Goal: Task Accomplishment & Management: Manage account settings

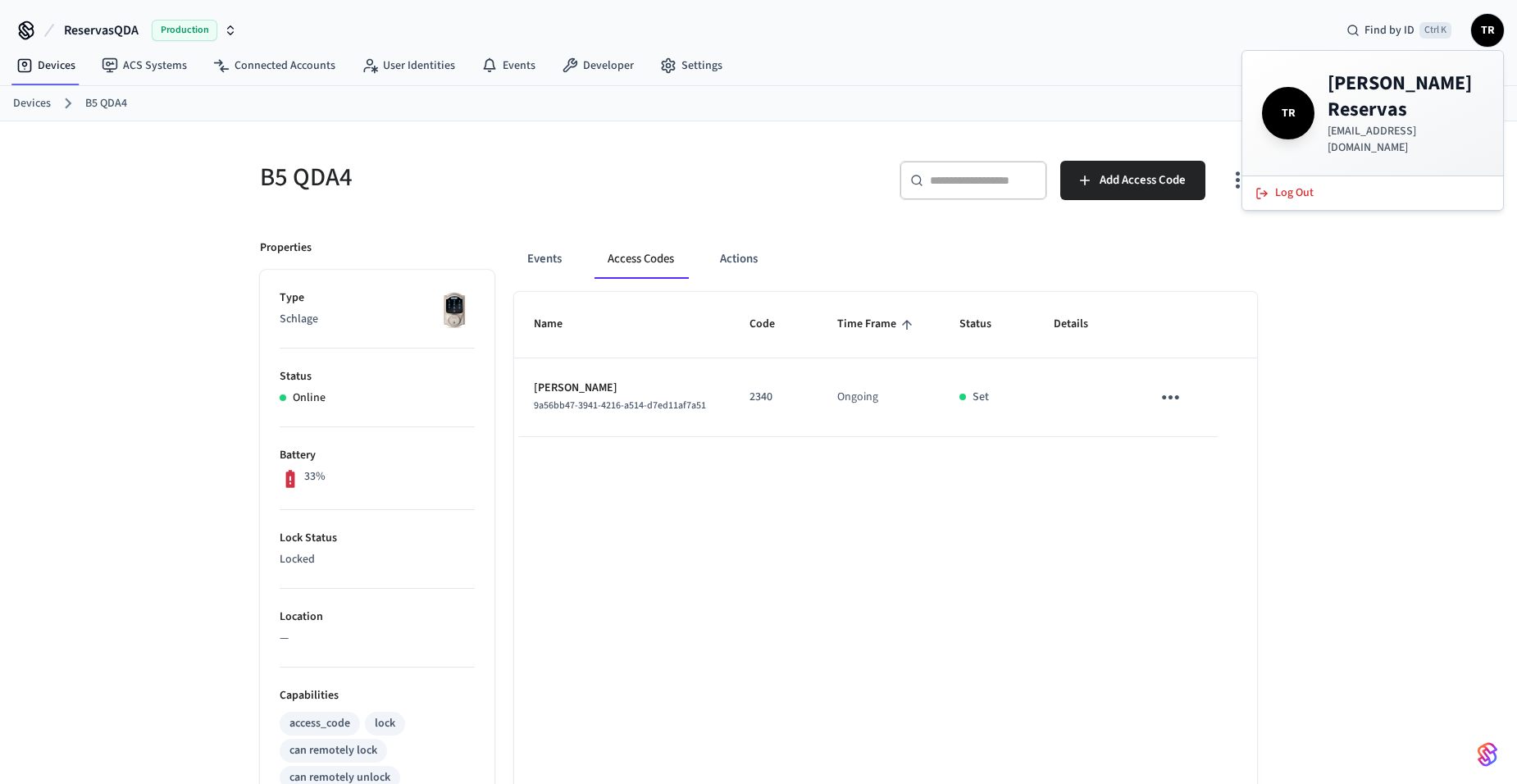
click at [41, 102] on link "Devices" at bounding box center [32, 103] width 38 height 17
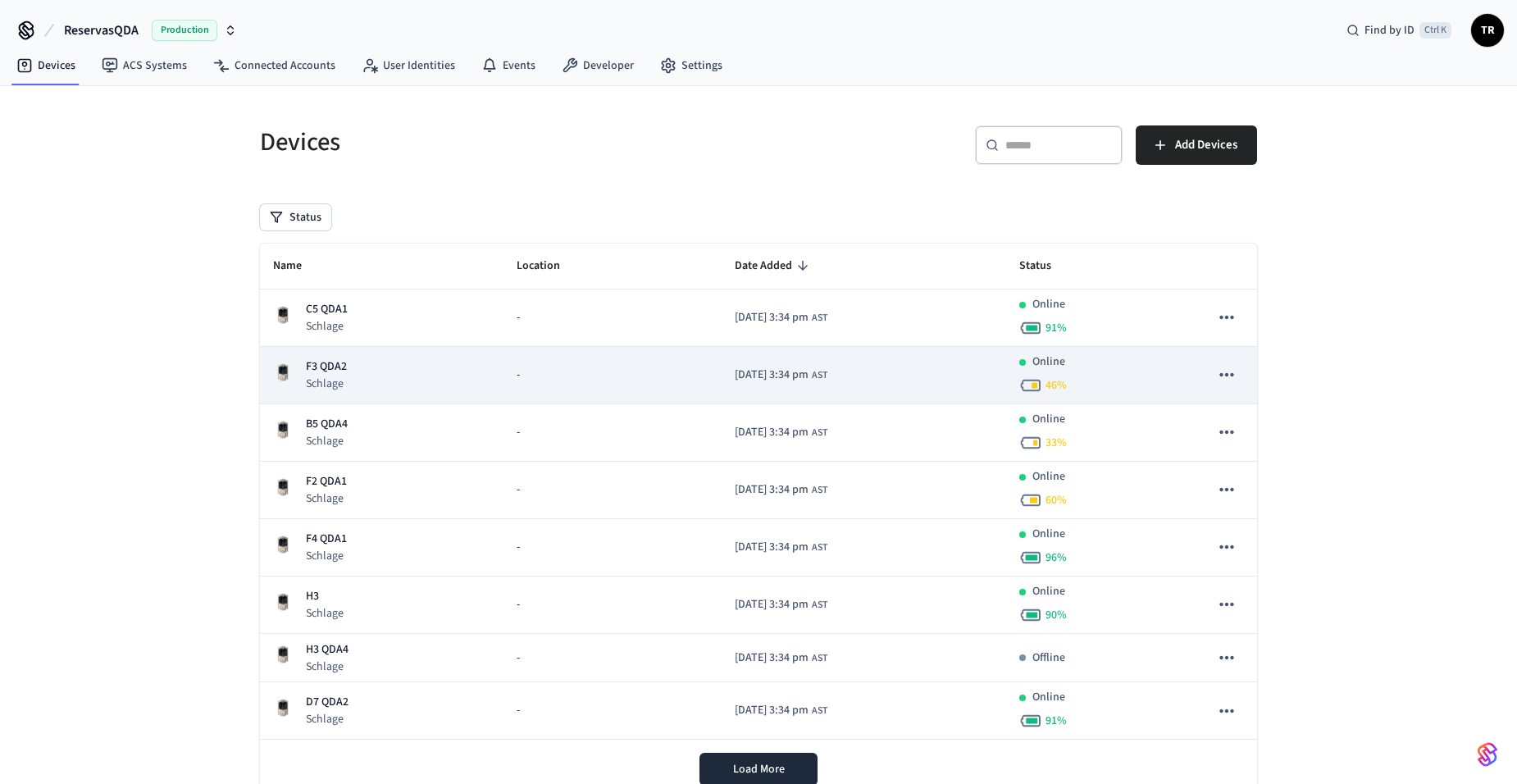
click at [344, 367] on p "F3 QDA2" at bounding box center [326, 366] width 41 height 17
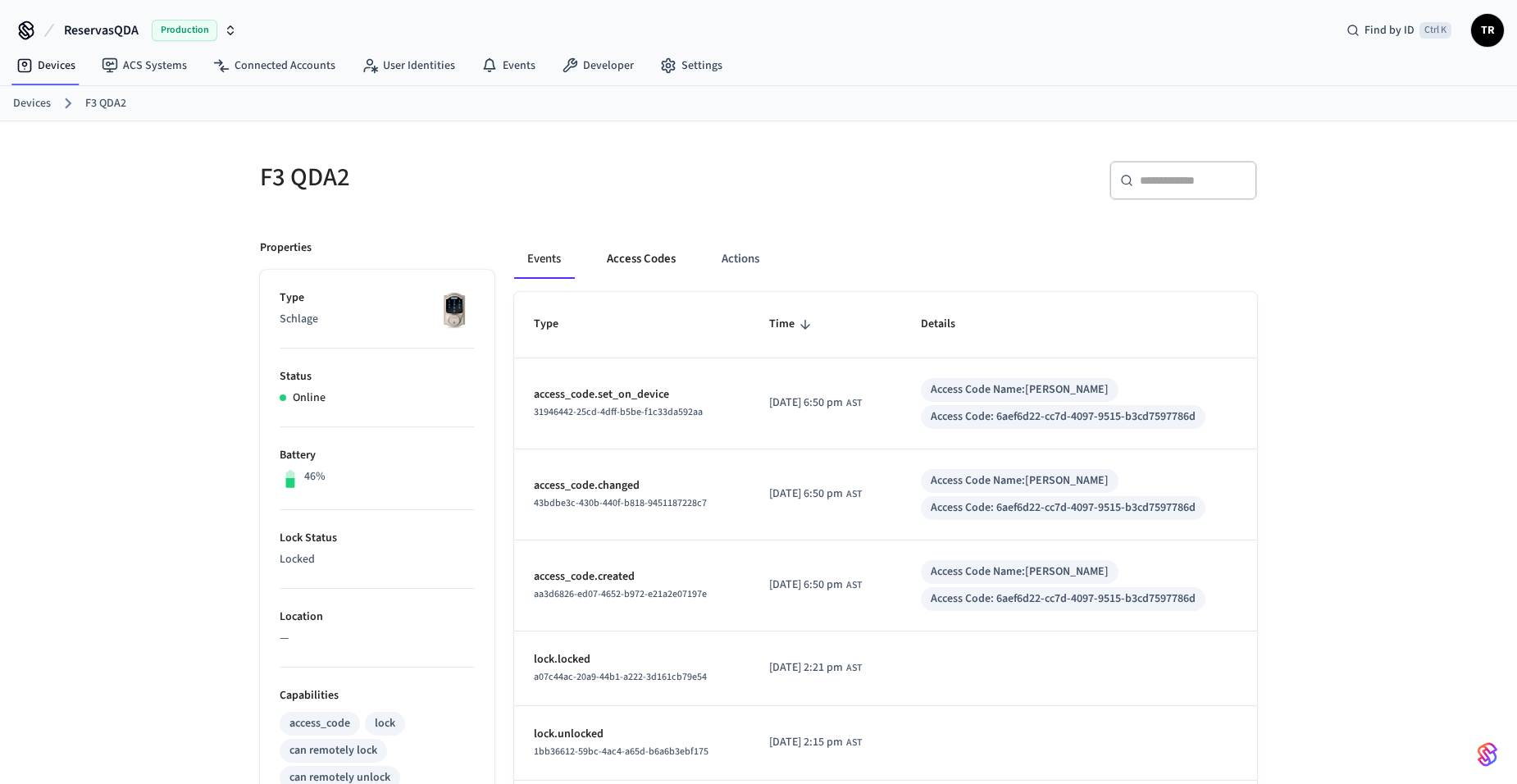
click at [643, 256] on button "Access Codes" at bounding box center [641, 258] width 95 height 39
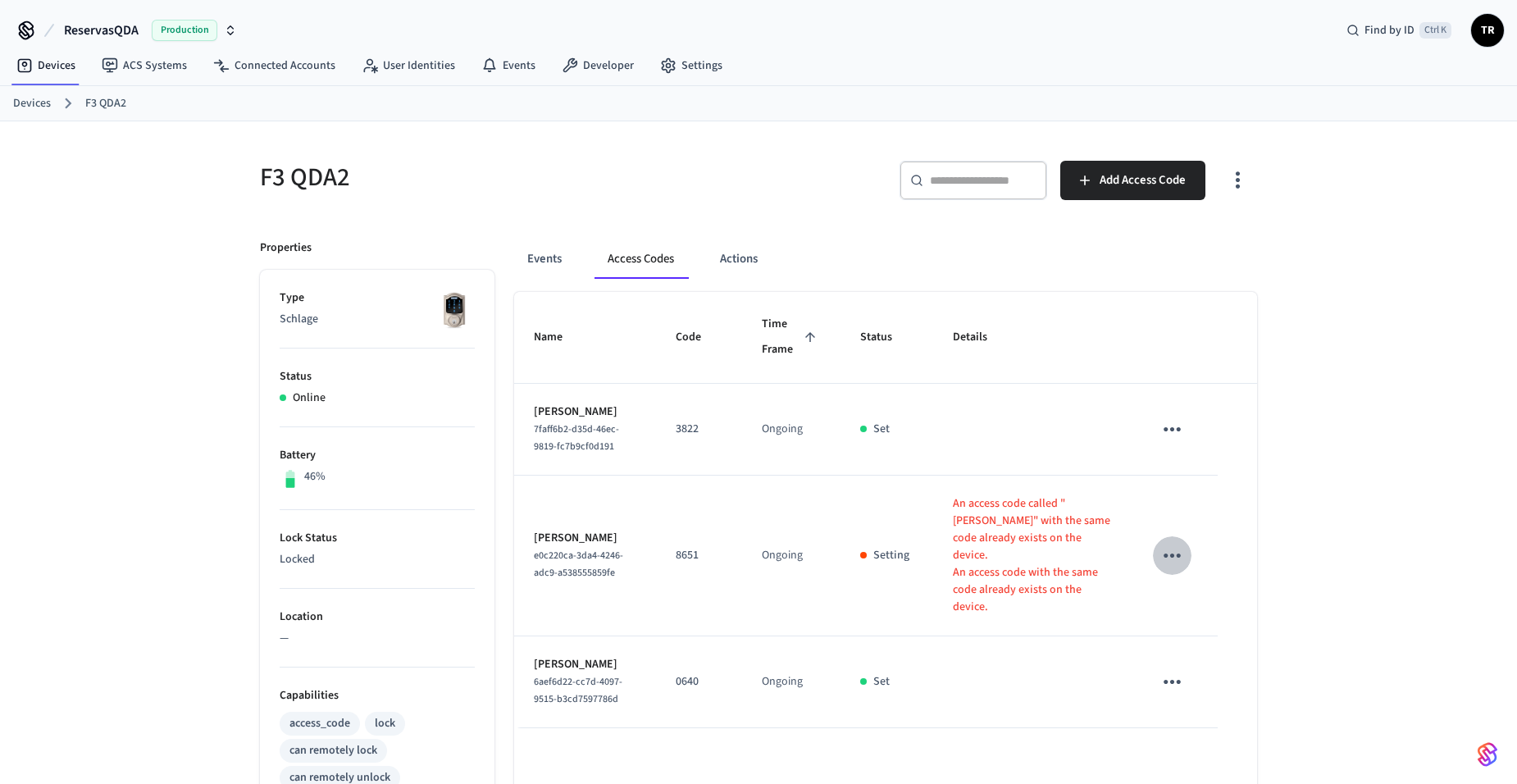
click at [1170, 543] on icon "sticky table" at bounding box center [1172, 556] width 25 height 25
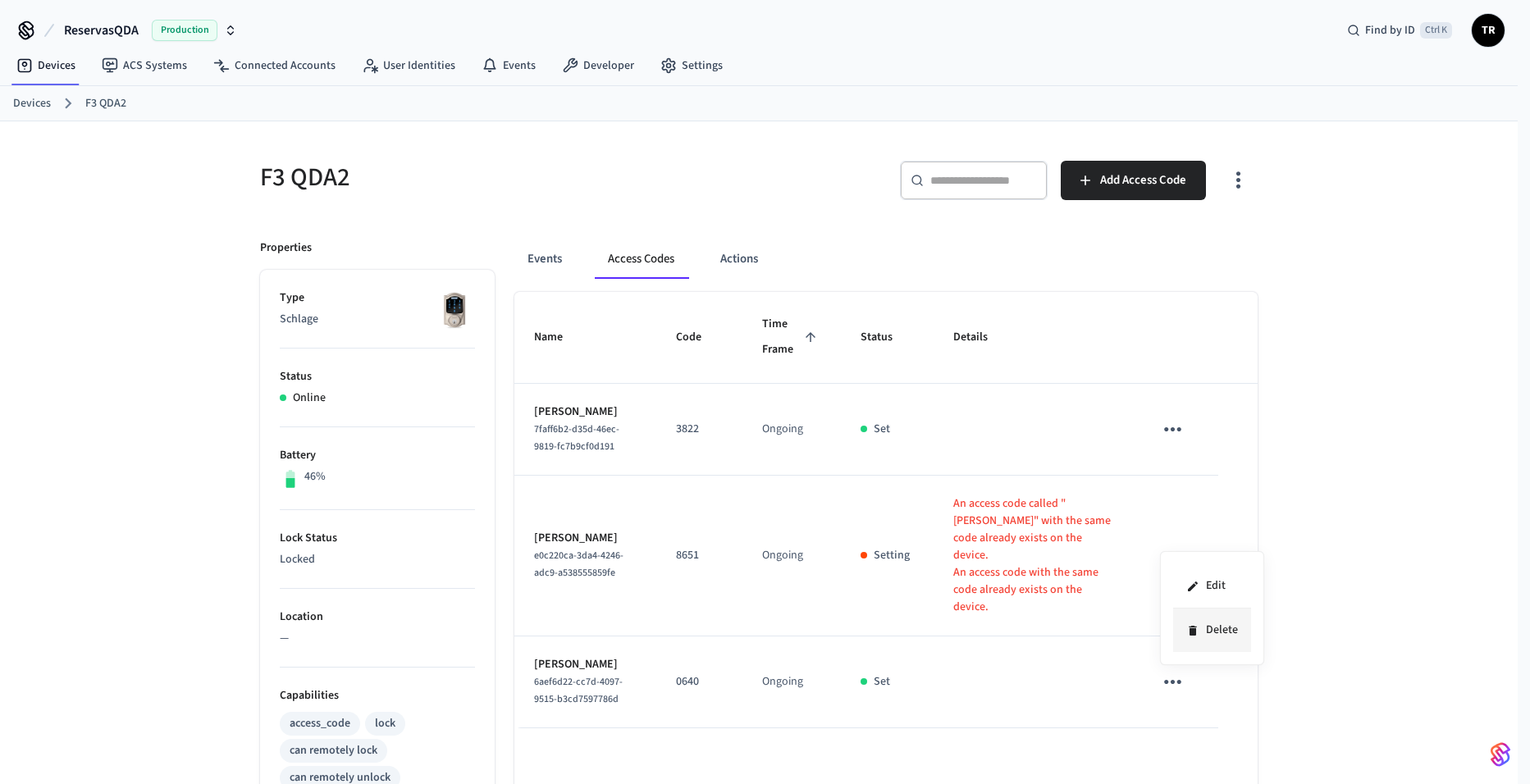
click at [1206, 625] on li "Delete" at bounding box center [1212, 630] width 78 height 44
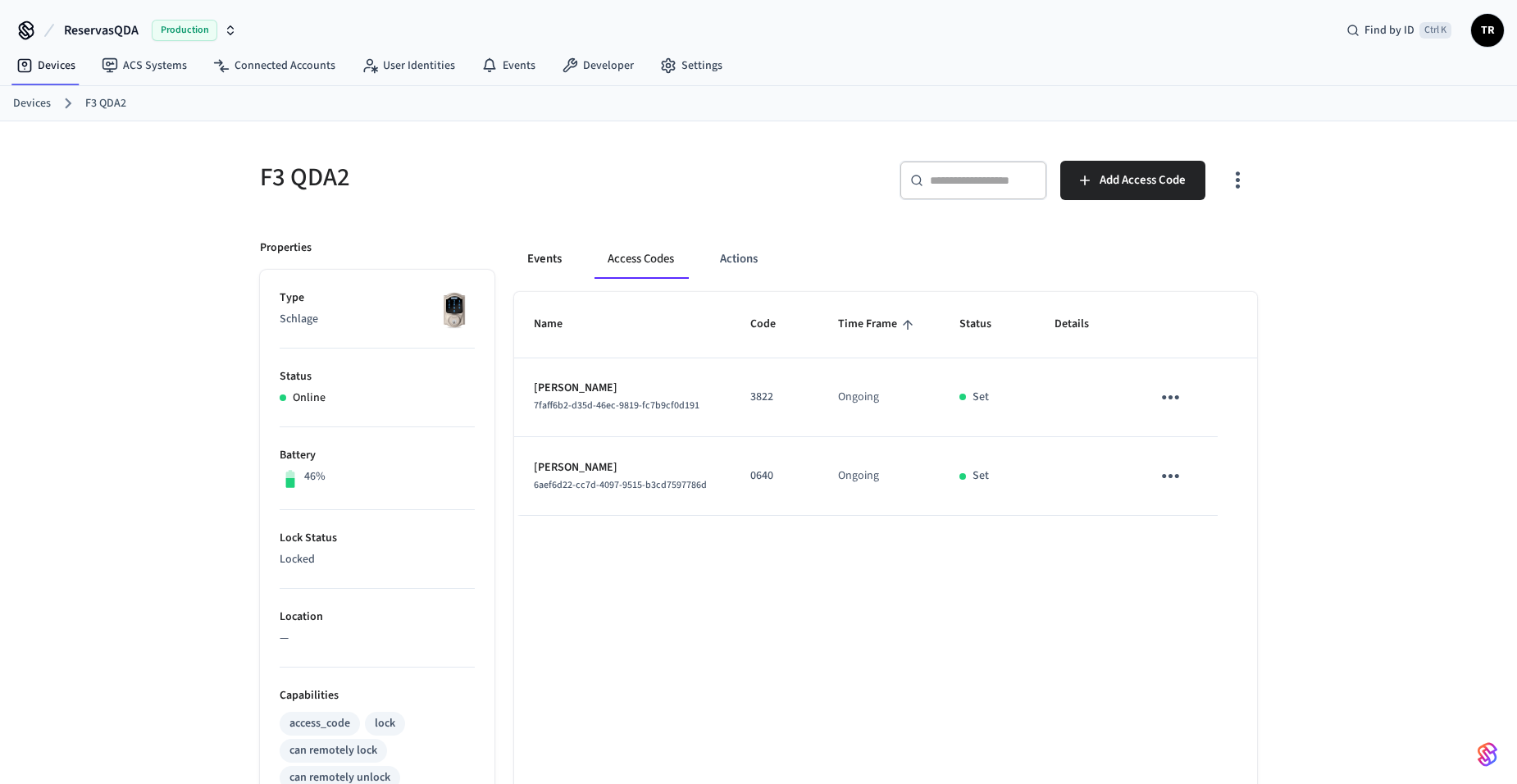
click at [560, 267] on button "Events" at bounding box center [544, 258] width 61 height 39
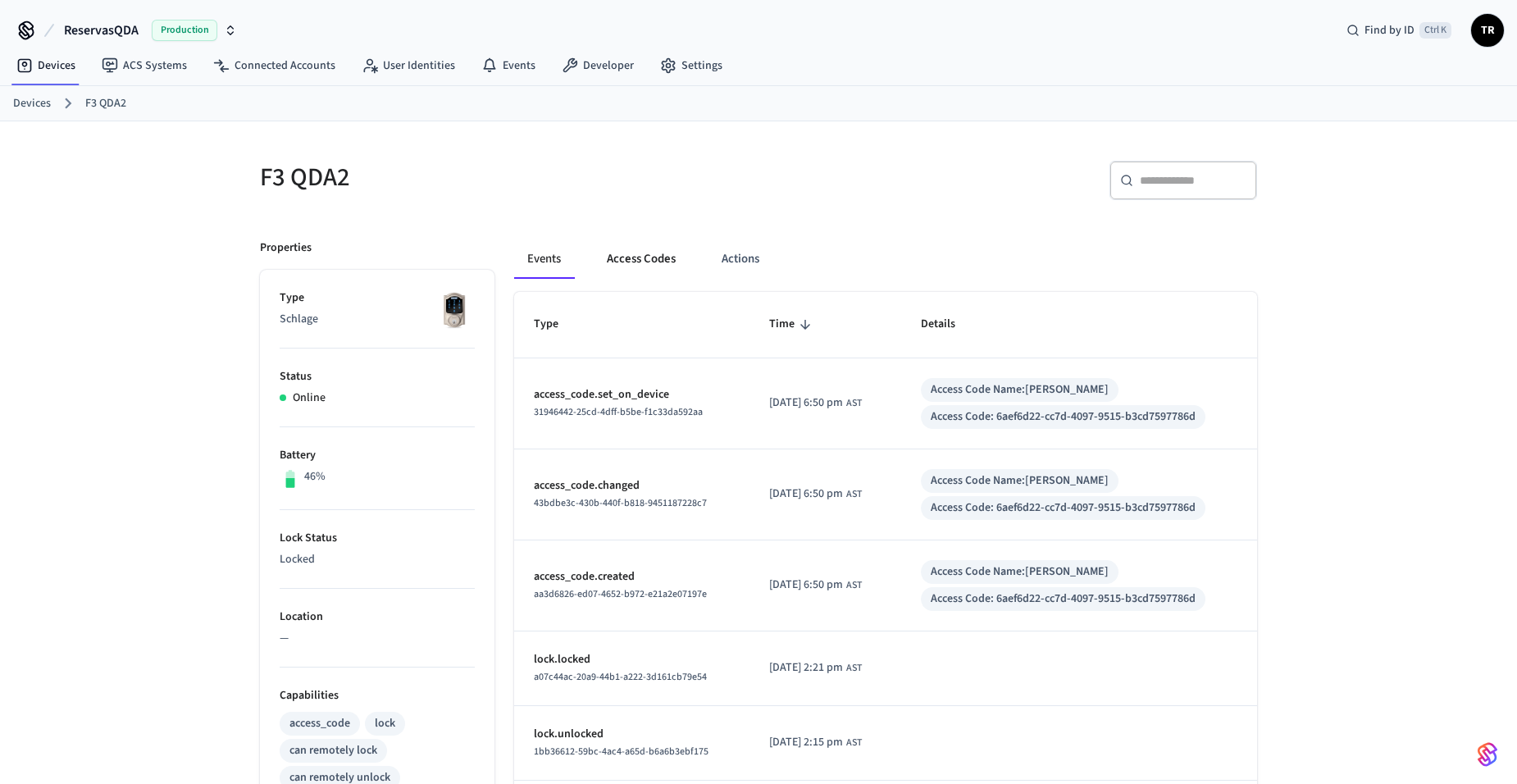
click at [662, 271] on button "Access Codes" at bounding box center [641, 258] width 95 height 39
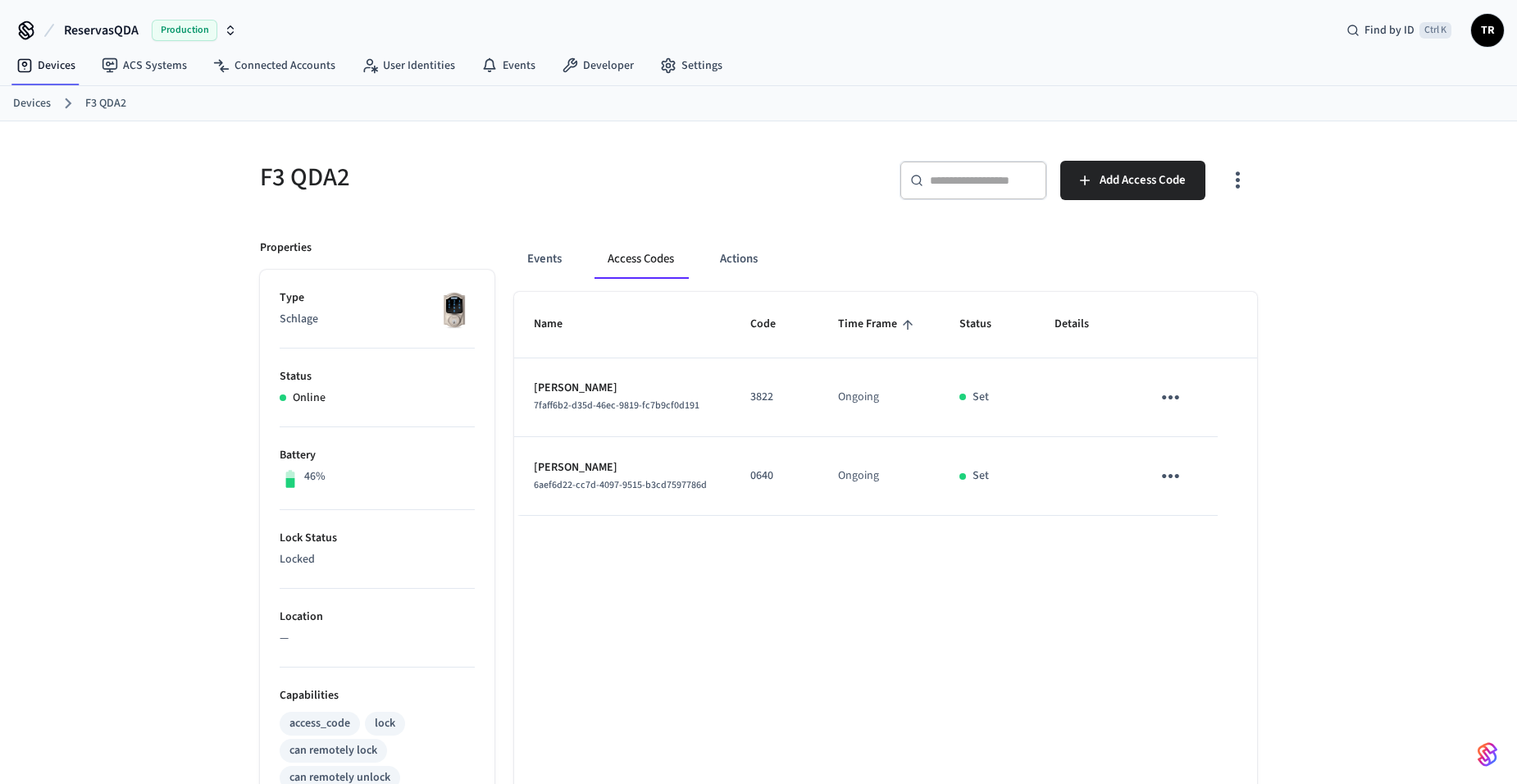
click at [1232, 173] on icon "button" at bounding box center [1238, 180] width 25 height 25
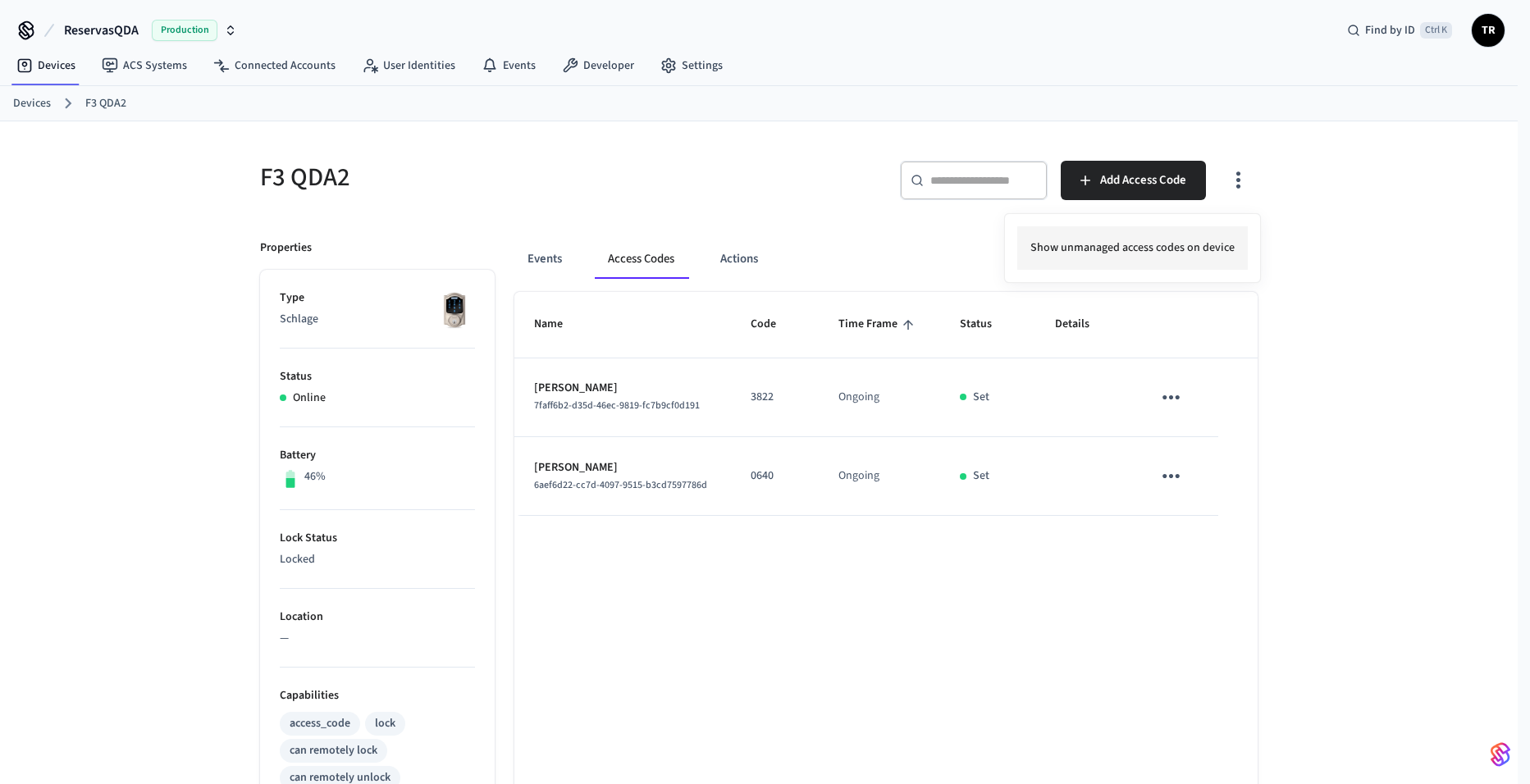
click at [1215, 251] on li "Show unmanaged access codes on device" at bounding box center [1133, 248] width 230 height 44
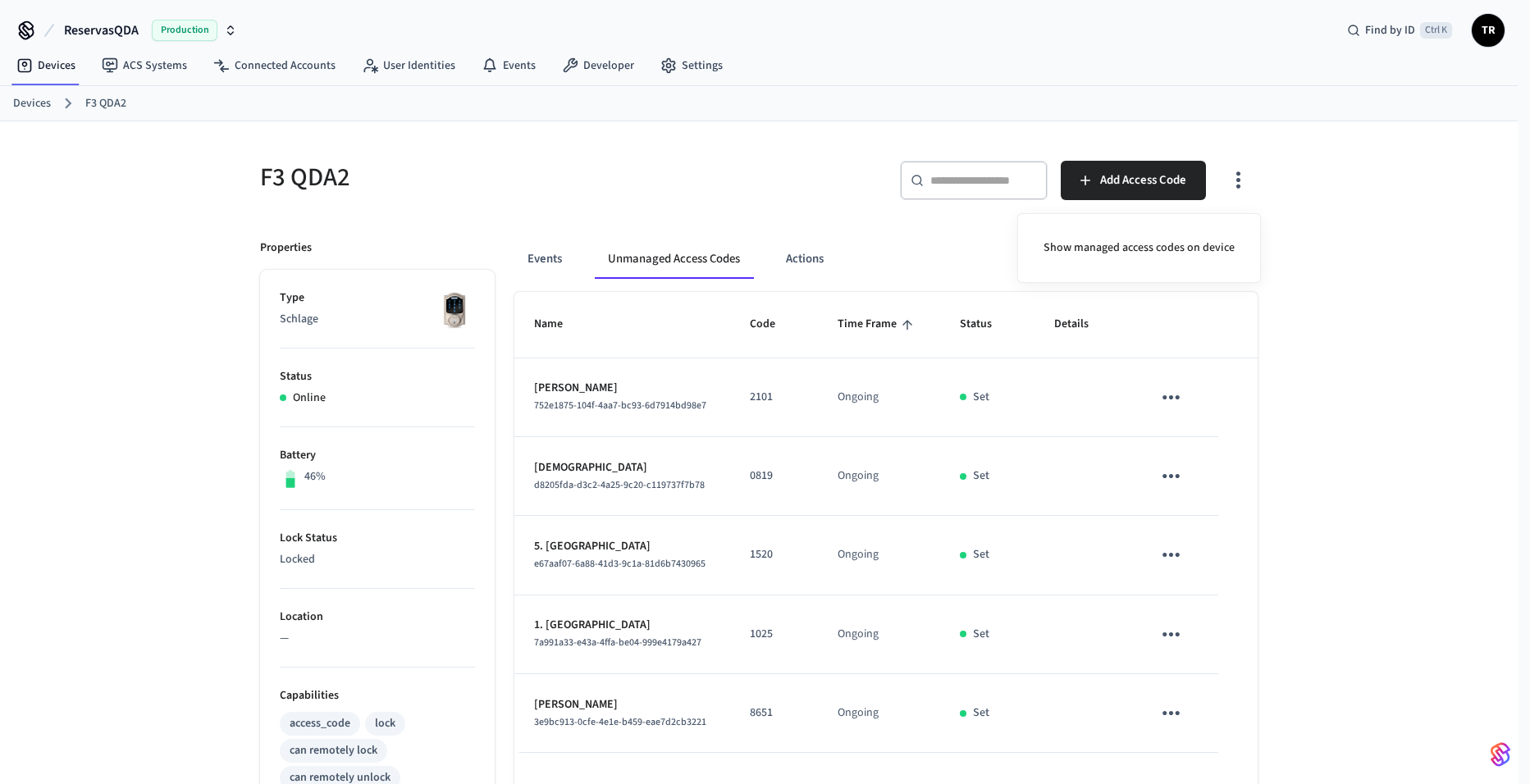
click at [537, 261] on div at bounding box center [765, 392] width 1530 height 784
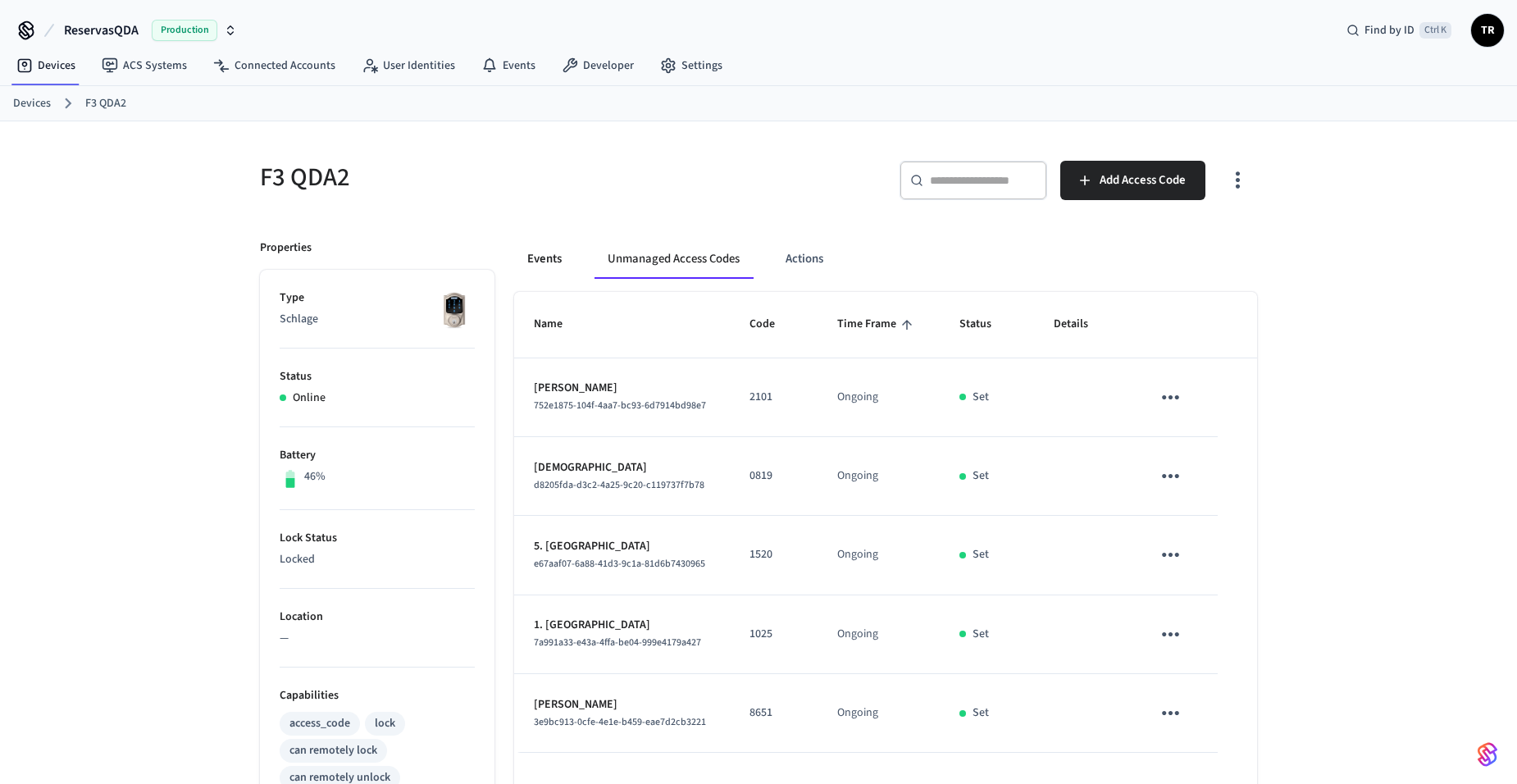
click at [564, 258] on button "Events" at bounding box center [544, 258] width 61 height 39
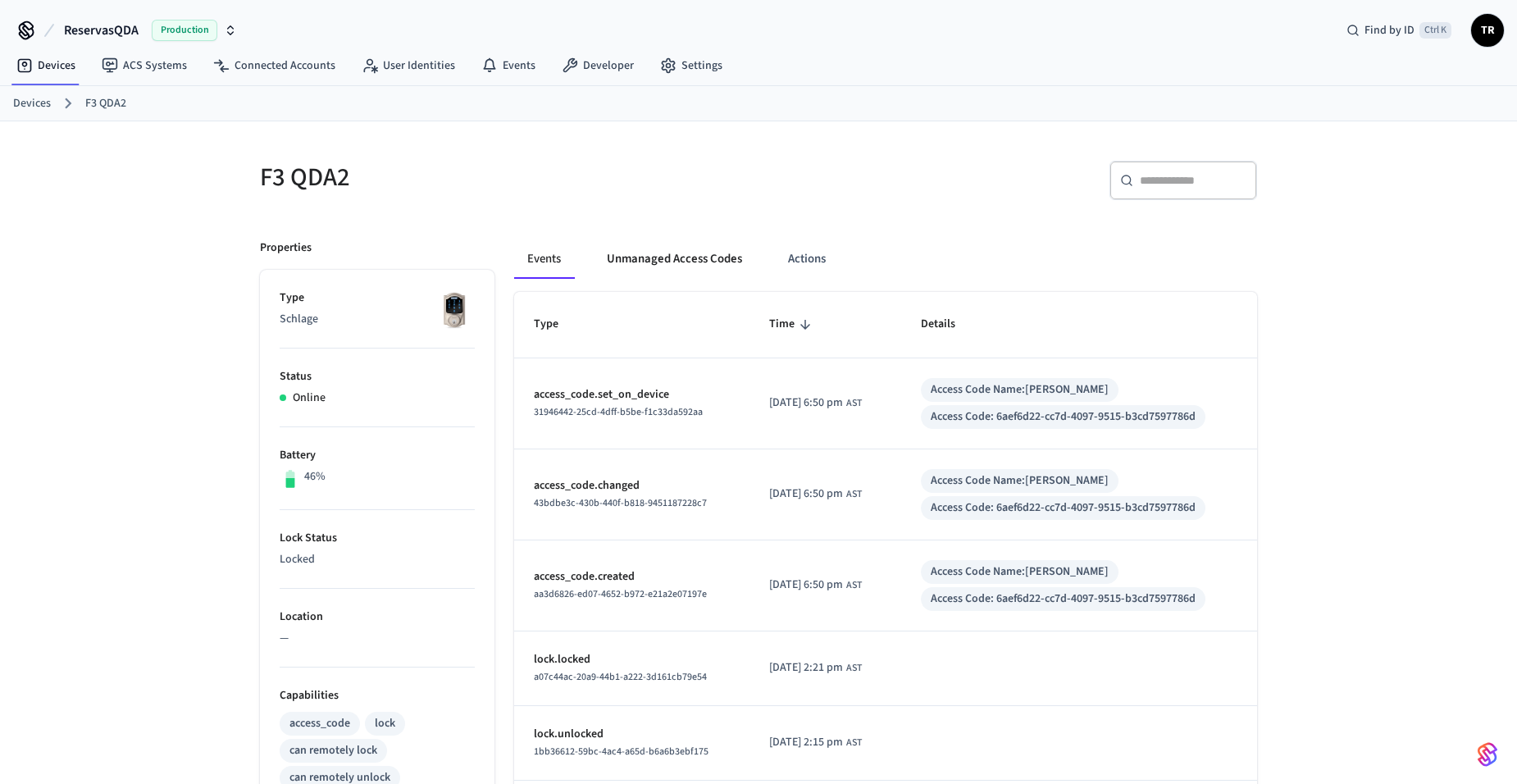
click at [655, 258] on button "Unmanaged Access Codes" at bounding box center [675, 258] width 161 height 39
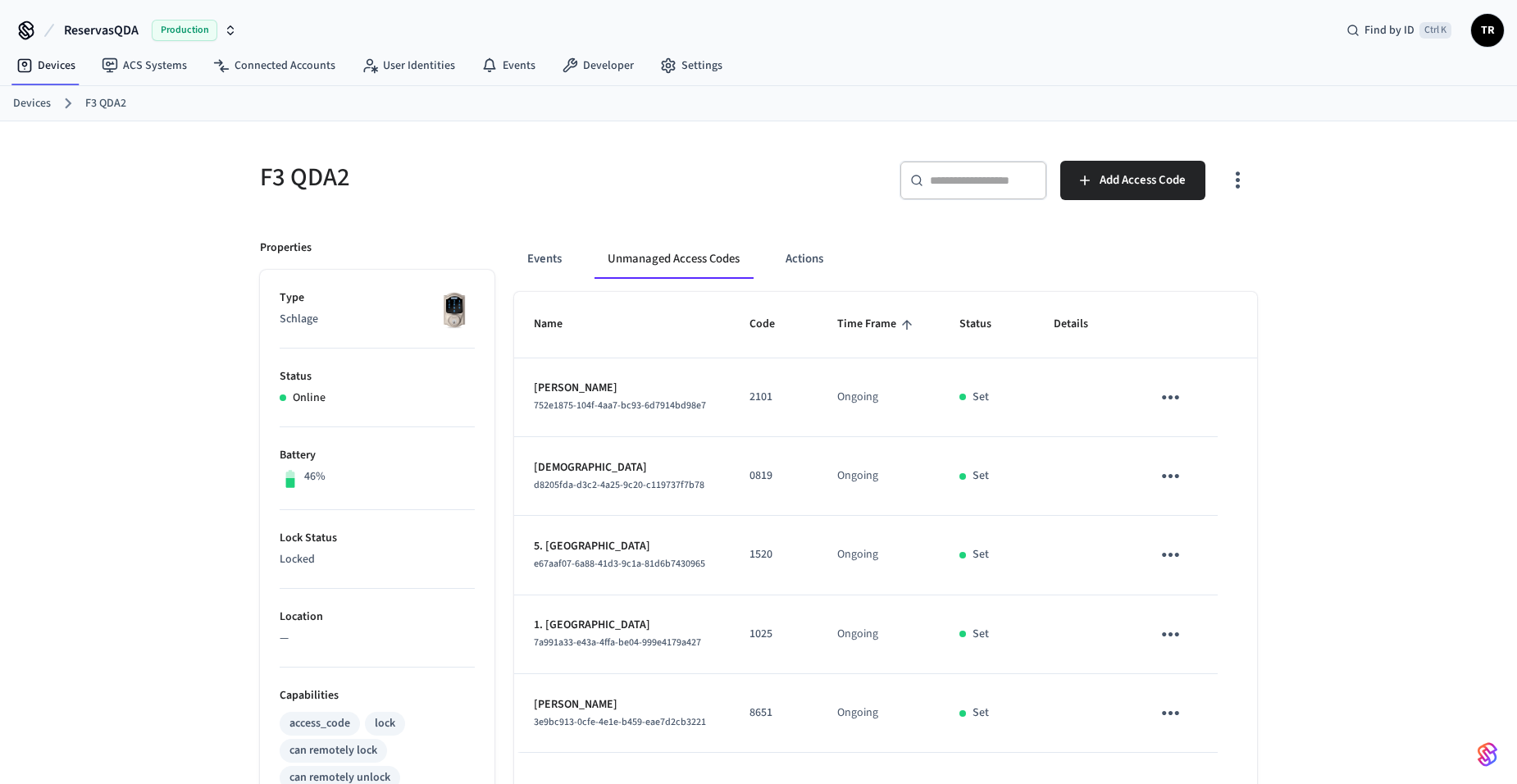
drag, startPoint x: 1238, startPoint y: 172, endPoint x: 1248, endPoint y: 202, distance: 31.6
click at [1238, 175] on icon "button" at bounding box center [1238, 180] width 5 height 17
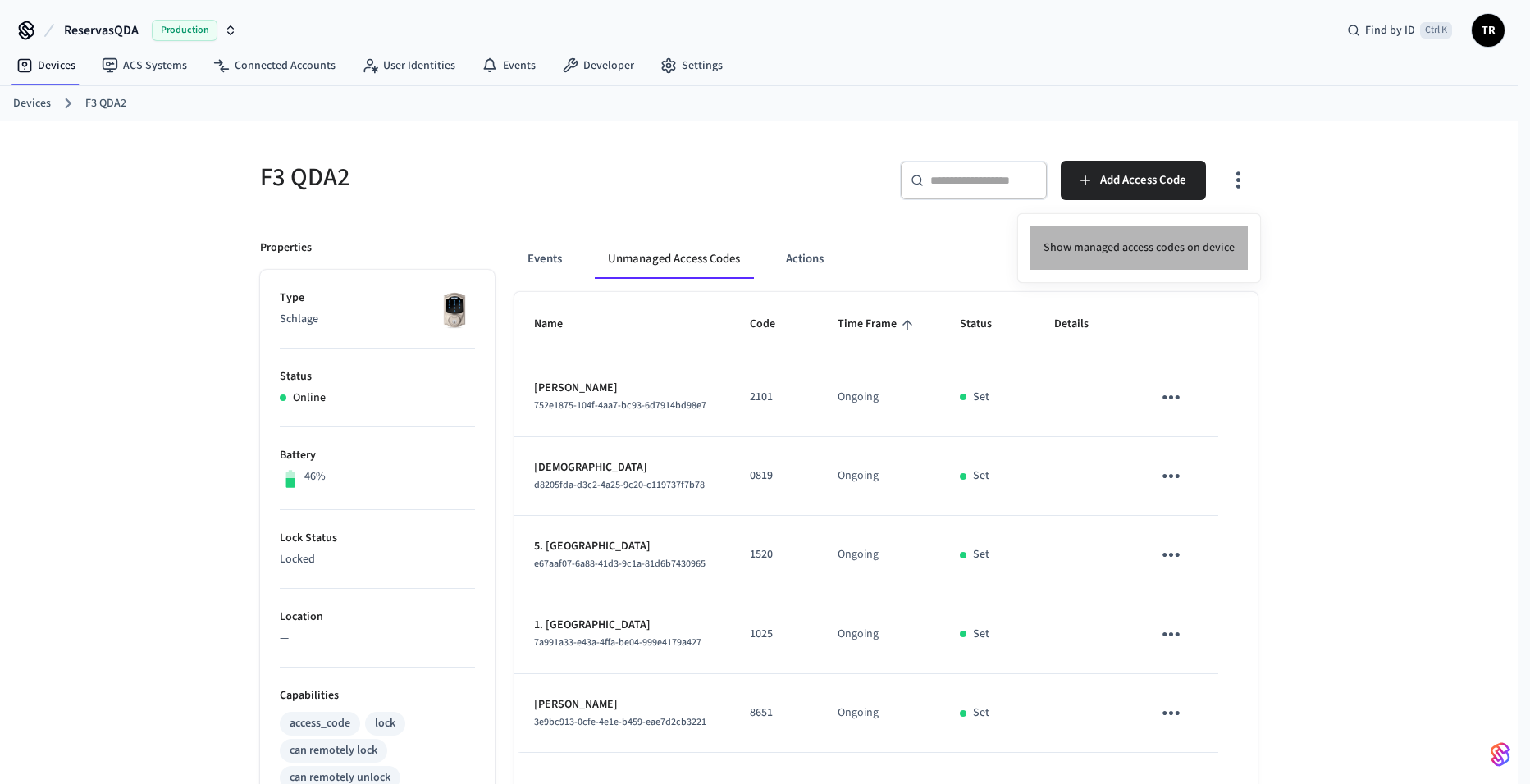
click at [1213, 249] on li "Show managed access codes on device" at bounding box center [1139, 248] width 218 height 44
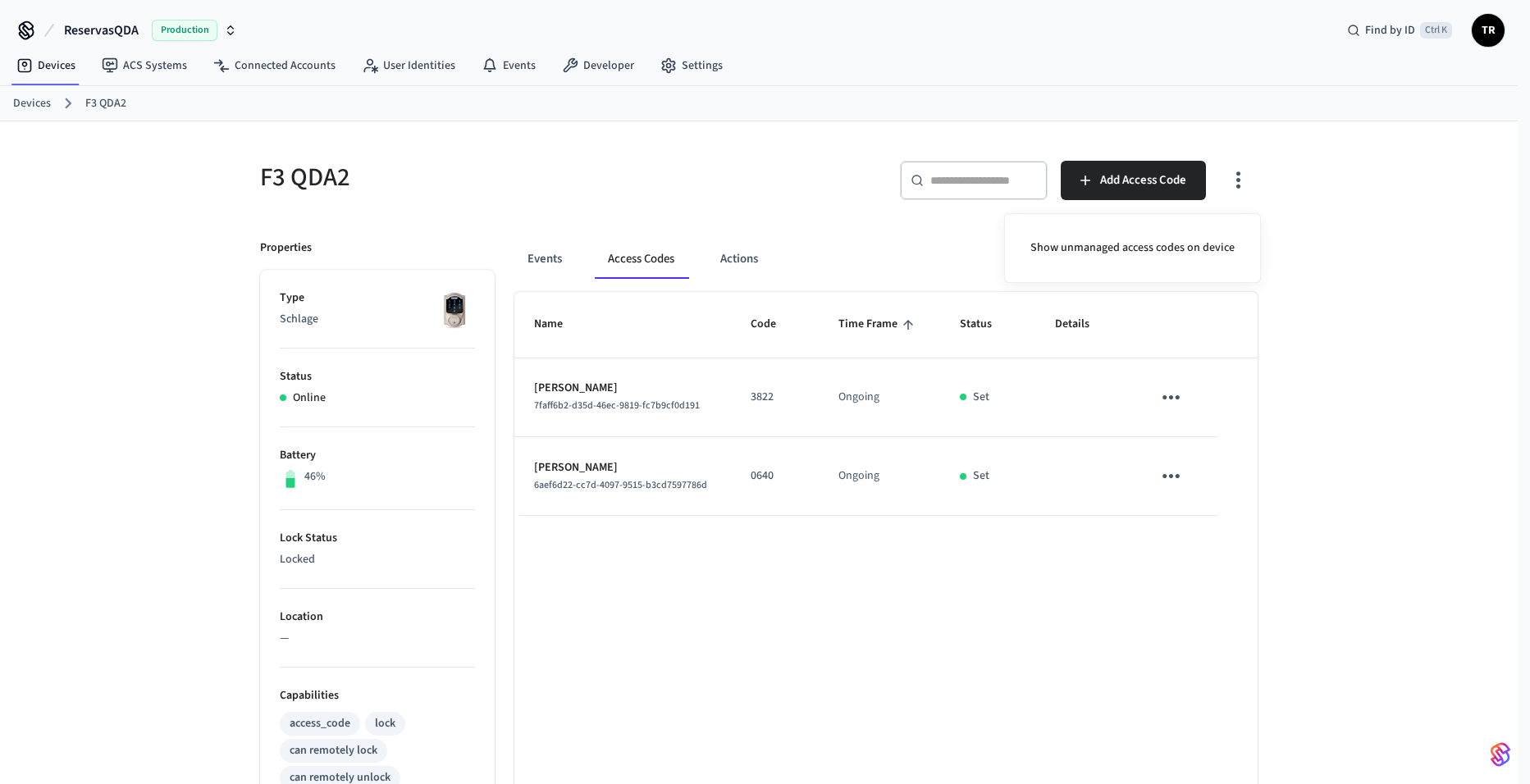
click at [541, 255] on div at bounding box center [765, 392] width 1530 height 784
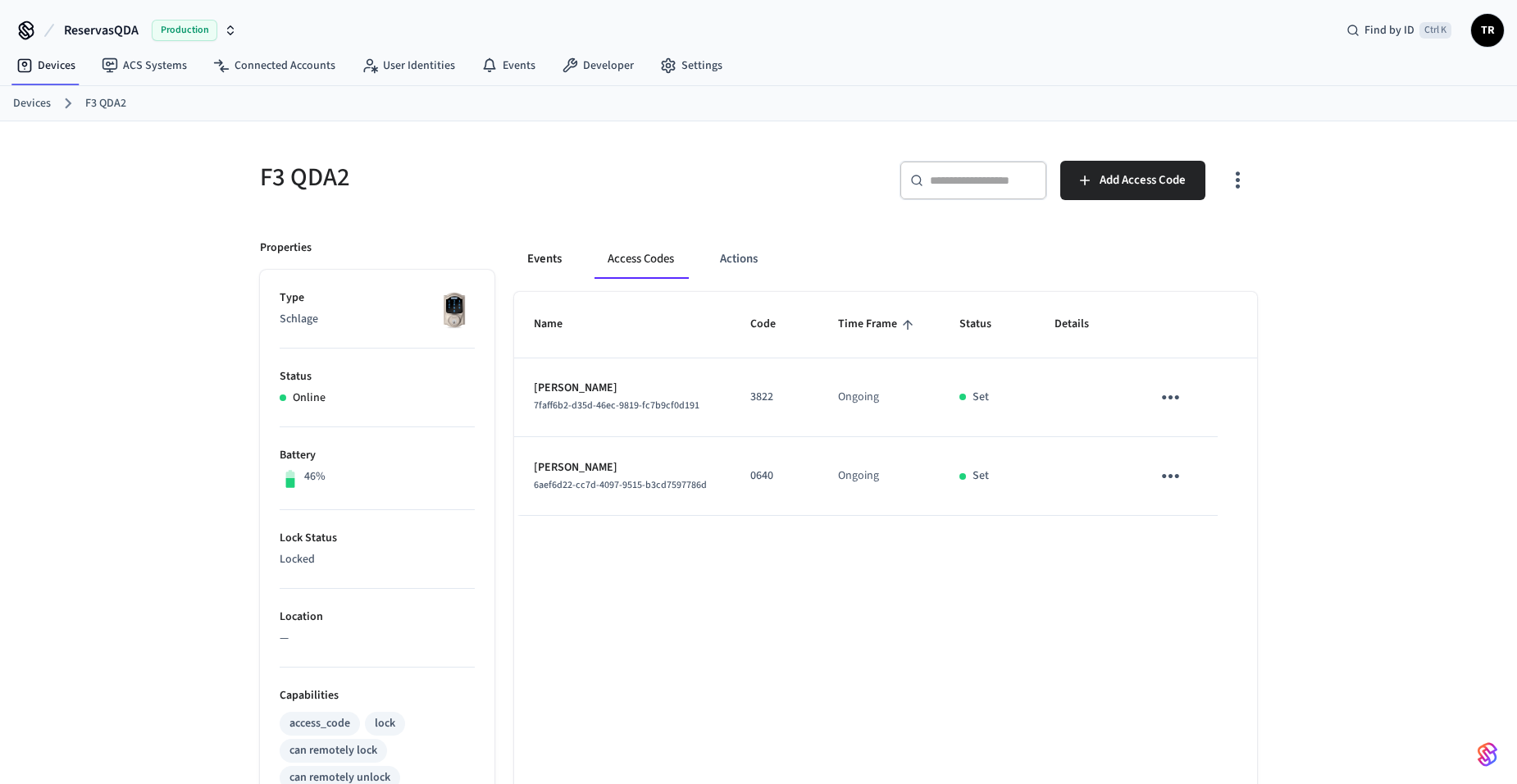
click at [549, 262] on button "Events" at bounding box center [544, 258] width 61 height 39
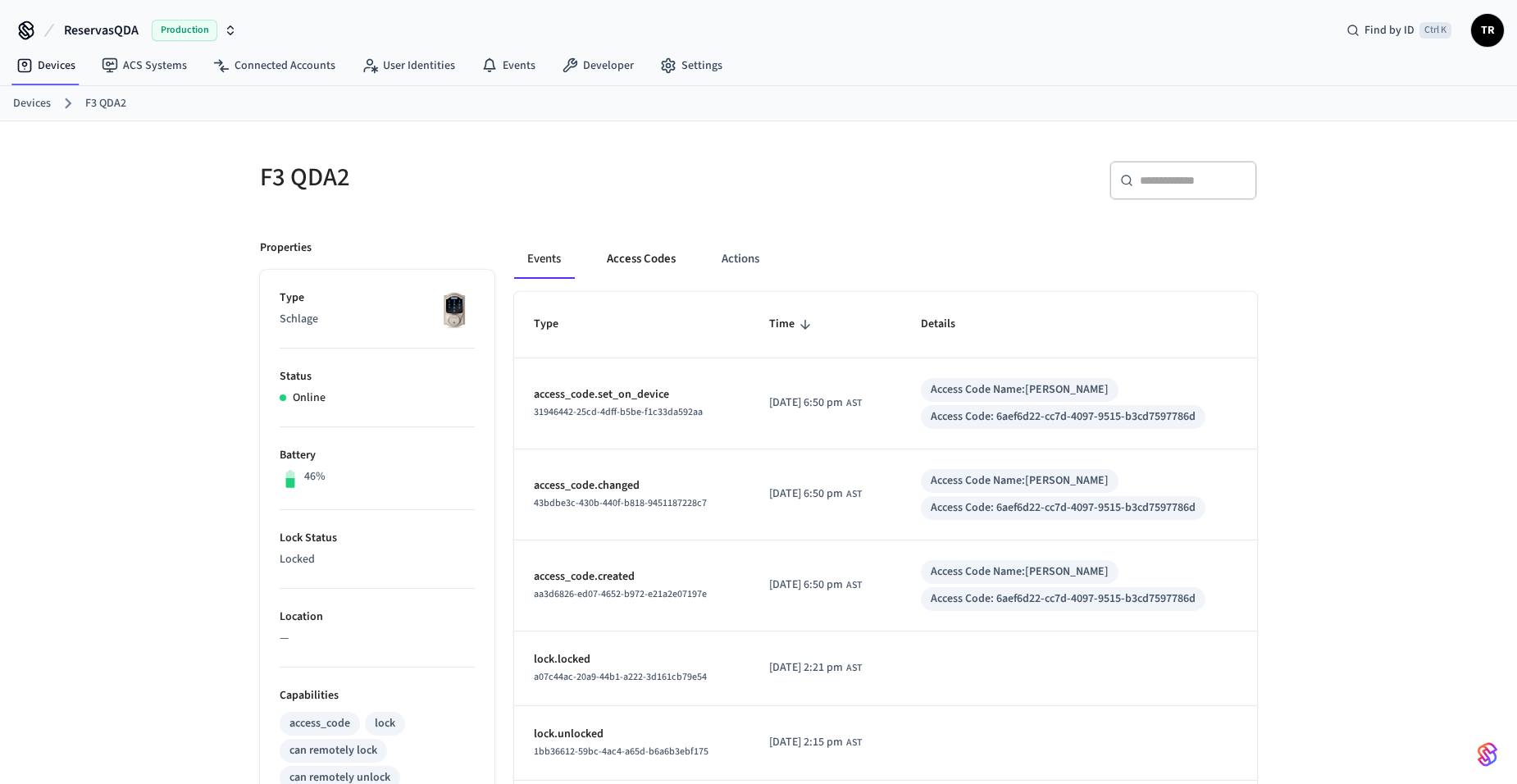
click at [635, 270] on button "Access Codes" at bounding box center [641, 258] width 95 height 39
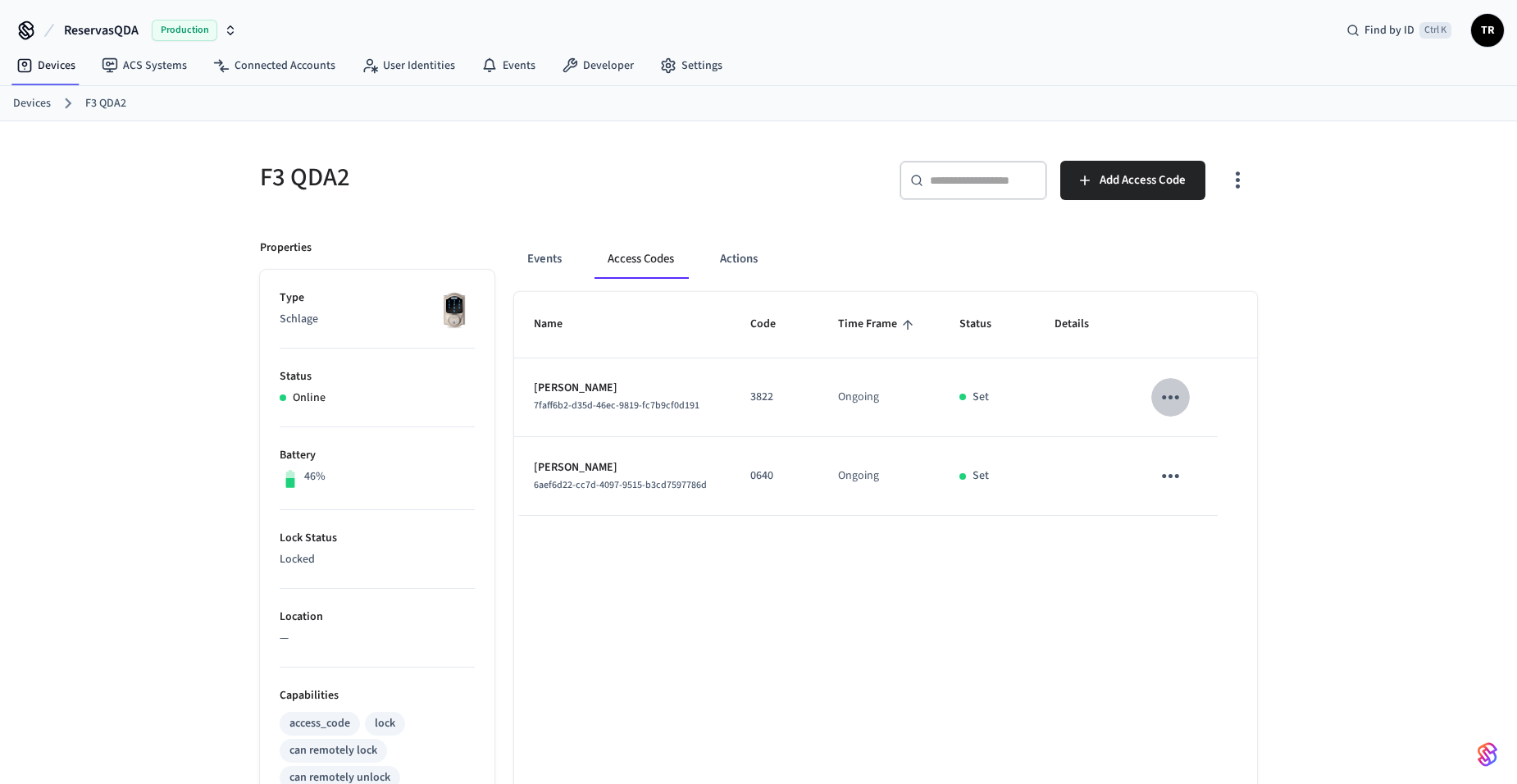
click at [1167, 393] on icon "sticky table" at bounding box center [1171, 397] width 25 height 25
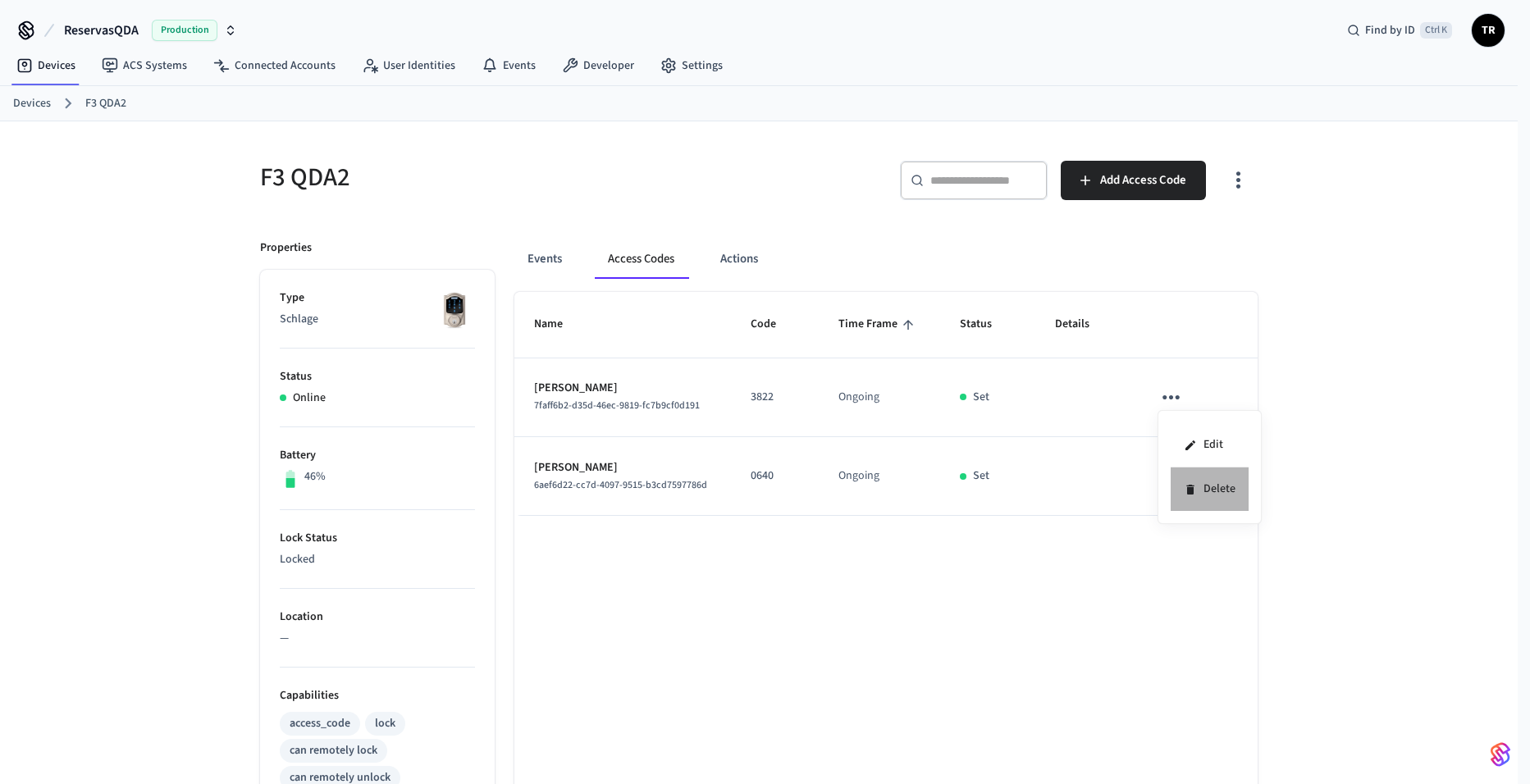
click at [1215, 485] on li "Delete" at bounding box center [1210, 489] width 78 height 44
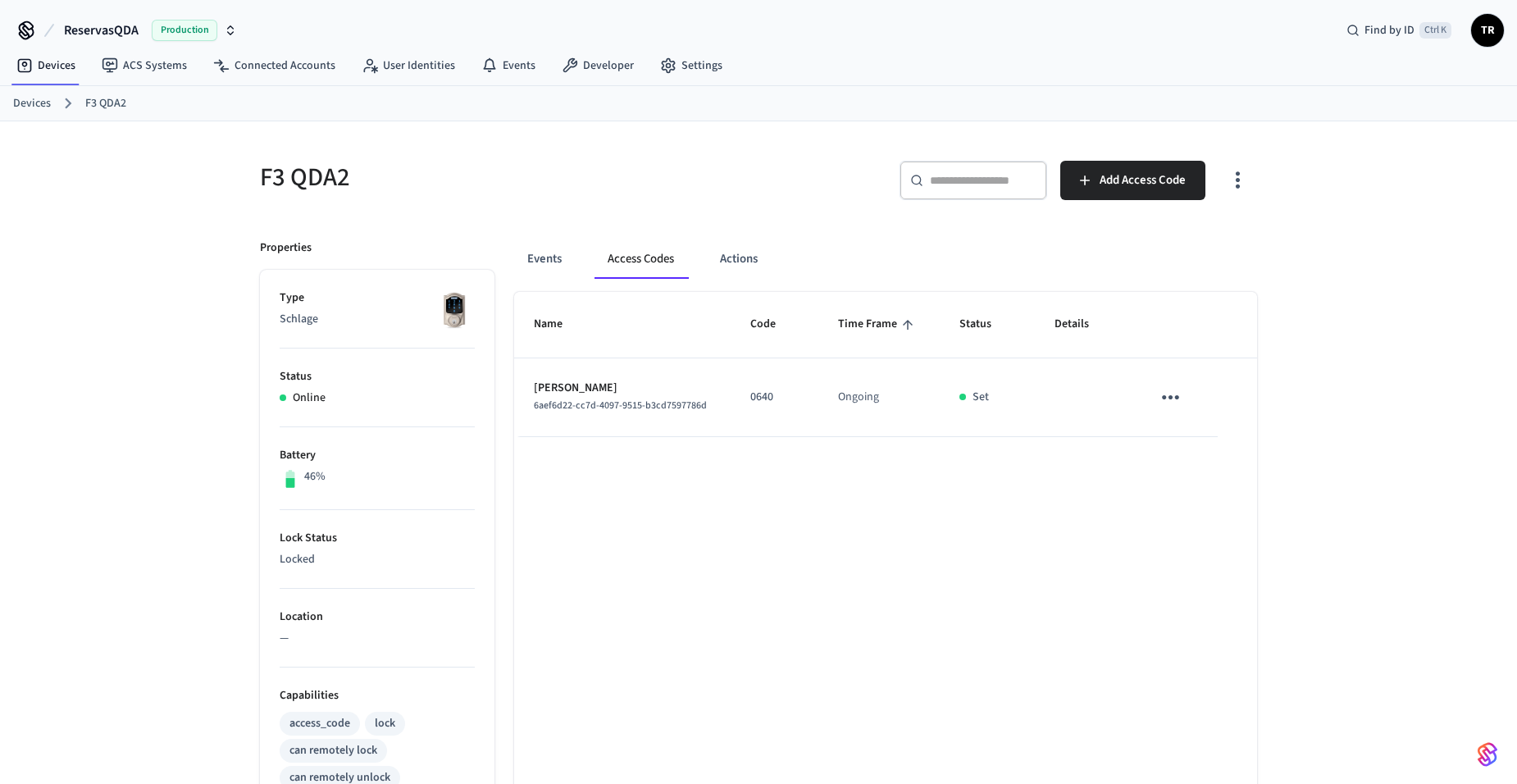
click at [39, 104] on link "Devices" at bounding box center [32, 103] width 38 height 17
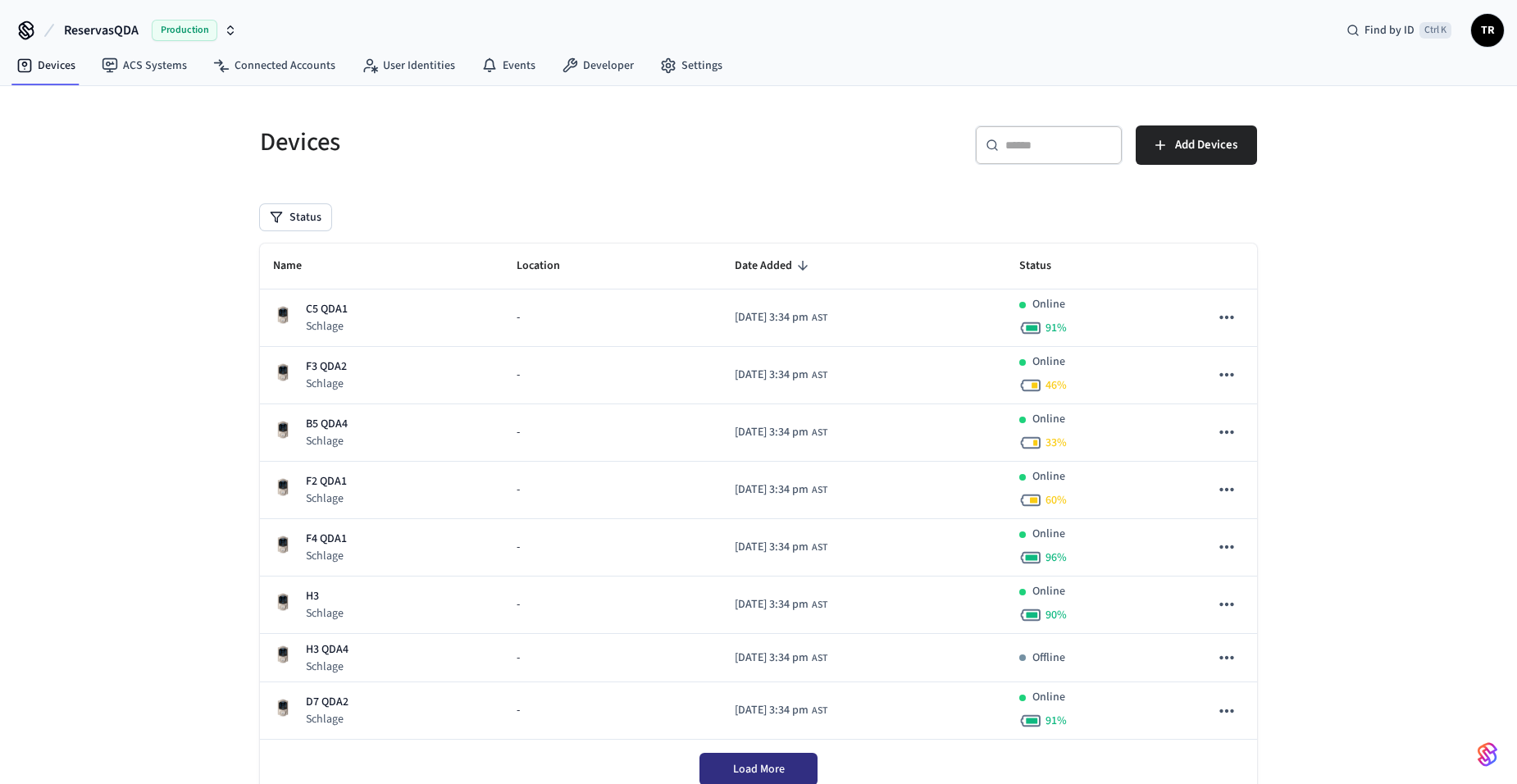
click at [775, 753] on button "Load More" at bounding box center [759, 769] width 118 height 33
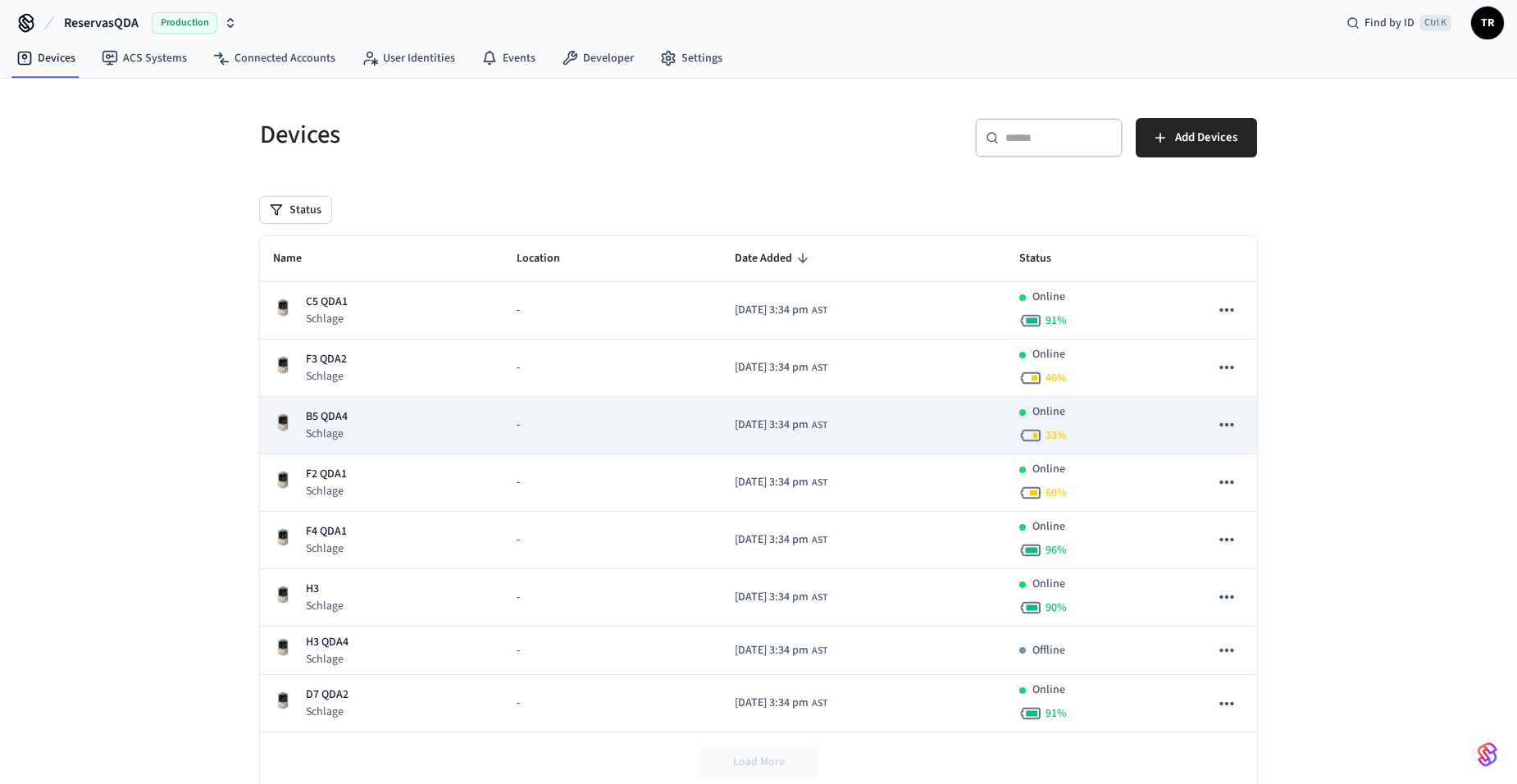
scroll to position [58, 0]
